Goal: Find specific page/section: Find specific page/section

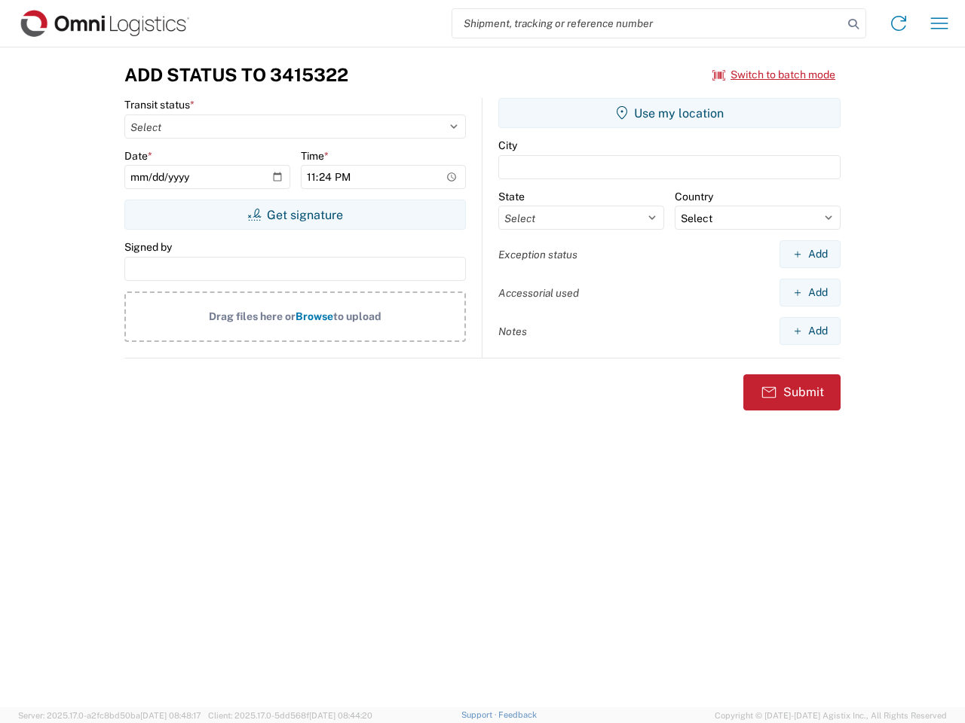
click at [647, 23] on input "search" at bounding box center [647, 23] width 390 height 29
click at [853, 24] on icon at bounding box center [852, 24] width 21 height 21
click at [898, 23] on icon at bounding box center [898, 23] width 24 height 24
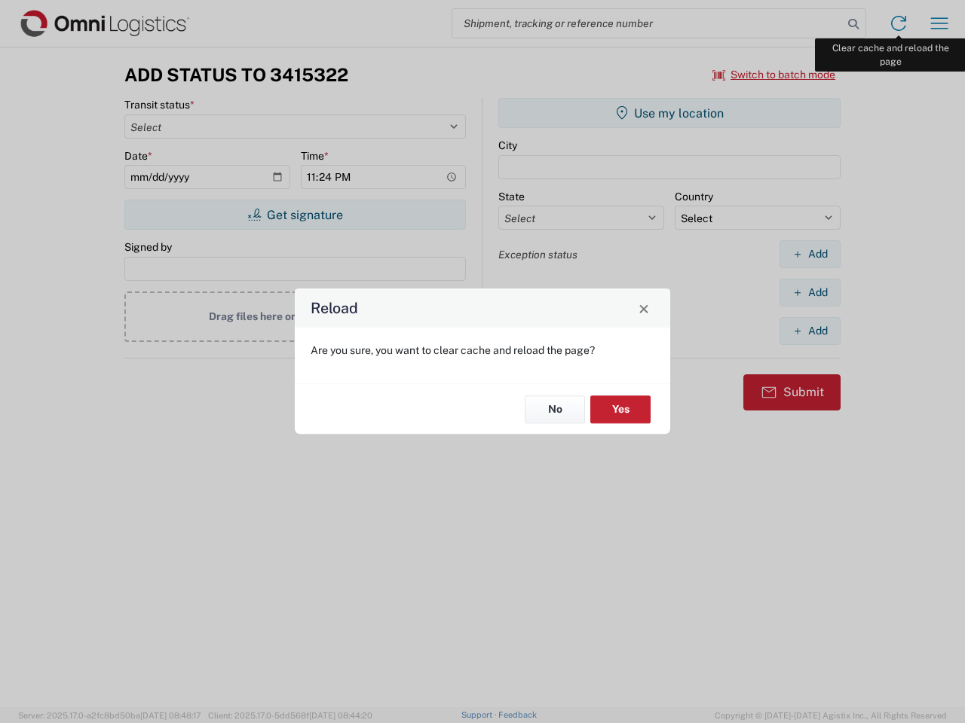
click at [939, 23] on div "Reload Are you sure, you want to clear cache and reload the page? No Yes" at bounding box center [482, 361] width 965 height 723
click at [774, 75] on div "Reload Are you sure, you want to clear cache and reload the page? No Yes" at bounding box center [482, 361] width 965 height 723
click at [295, 215] on div "Reload Are you sure, you want to clear cache and reload the page? No Yes" at bounding box center [482, 361] width 965 height 723
click at [669, 113] on div "Reload Are you sure, you want to clear cache and reload the page? No Yes" at bounding box center [482, 361] width 965 height 723
click at [809, 254] on div "Reload Are you sure, you want to clear cache and reload the page? No Yes" at bounding box center [482, 361] width 965 height 723
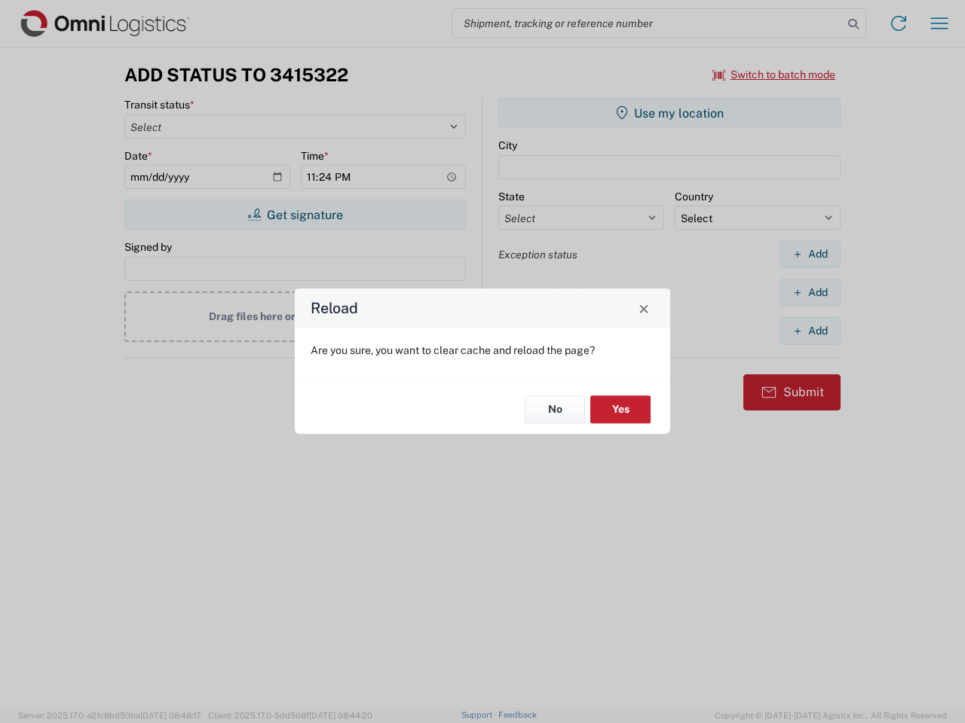
click at [809, 292] on div "Reload Are you sure, you want to clear cache and reload the page? No Yes" at bounding box center [482, 361] width 965 height 723
click at [809, 331] on div "Reload Are you sure, you want to clear cache and reload the page? No Yes" at bounding box center [482, 361] width 965 height 723
